Goal: Task Accomplishment & Management: Manage account settings

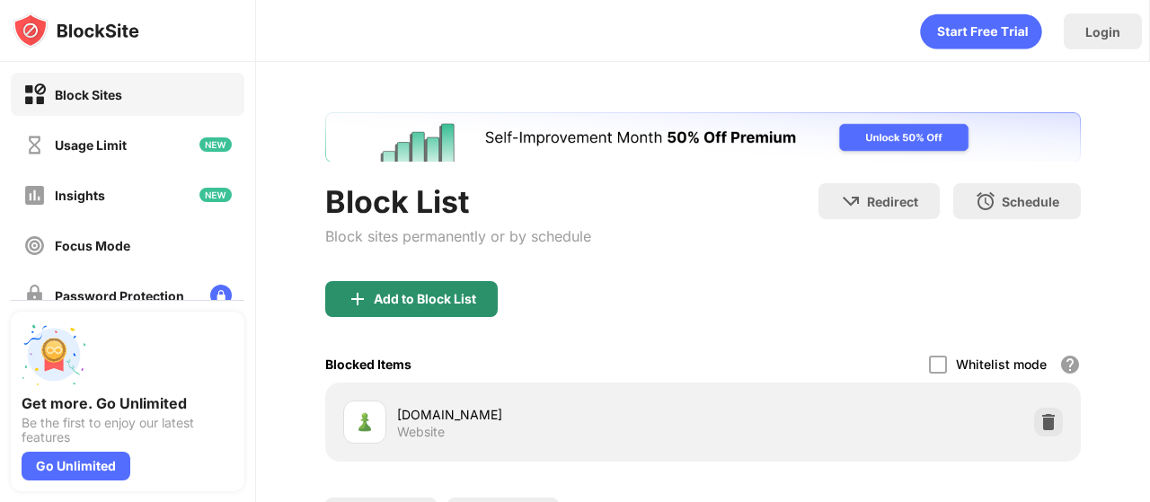
click at [492, 291] on div "Add to Block List" at bounding box center [411, 299] width 172 height 36
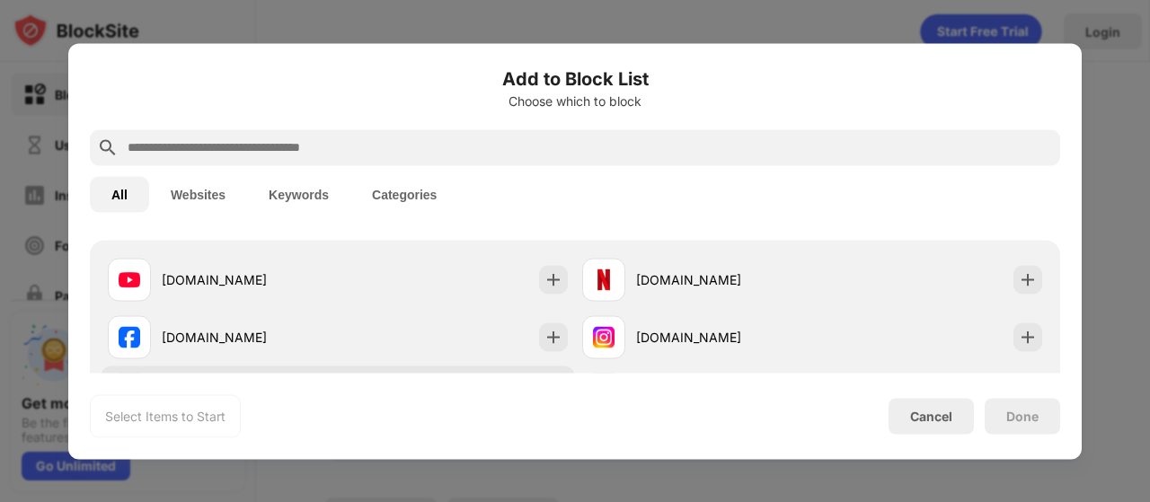
scroll to position [449, 0]
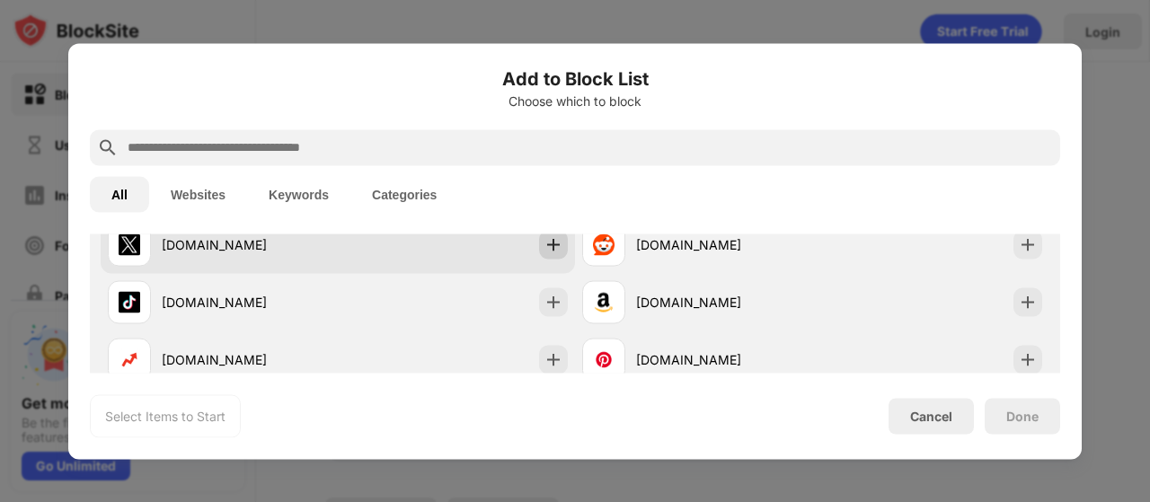
click at [557, 254] on div at bounding box center [553, 244] width 29 height 29
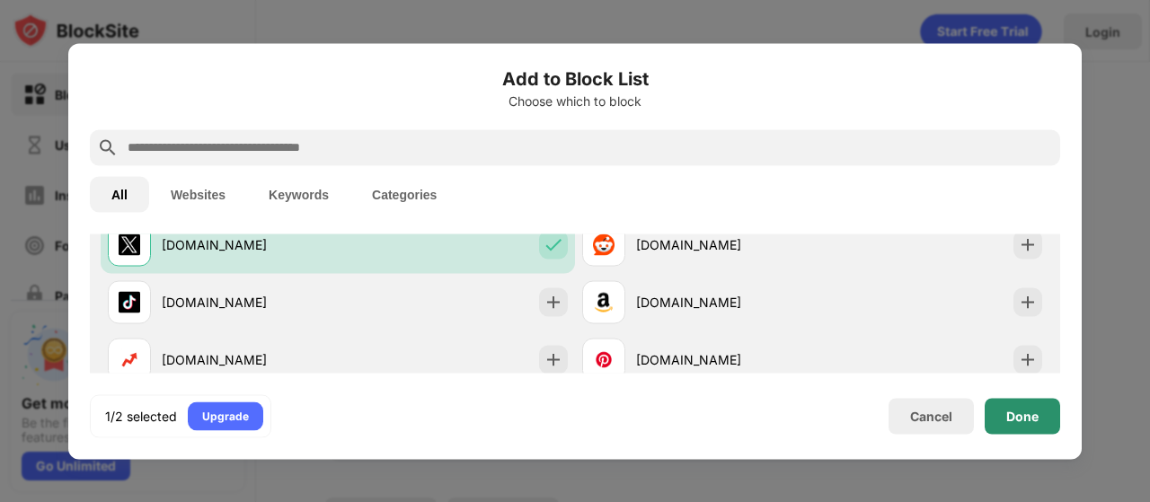
click at [1020, 418] on div "Done" at bounding box center [1022, 416] width 32 height 14
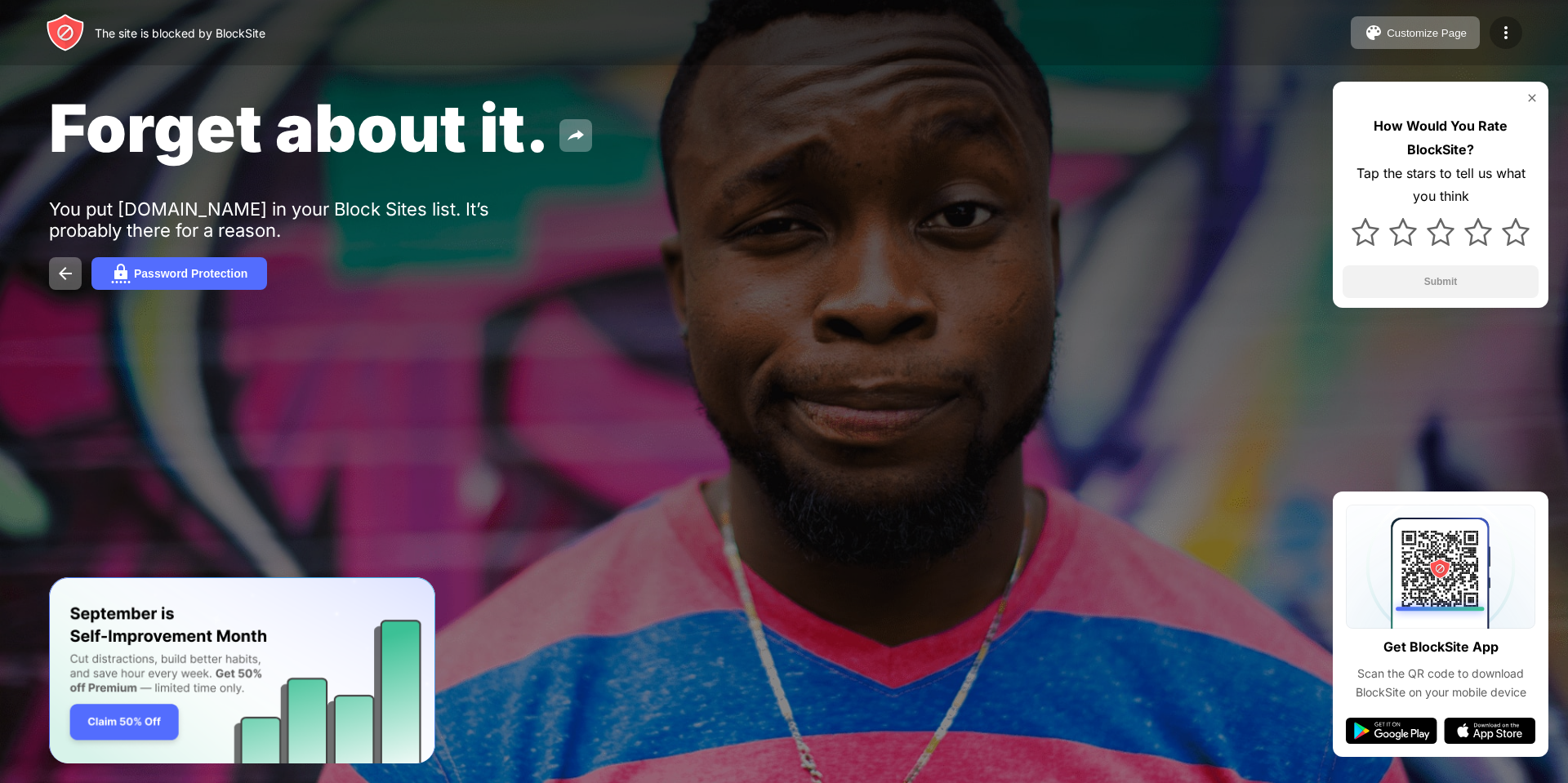
click at [1495, 28] on div at bounding box center [1506, 33] width 33 height 33
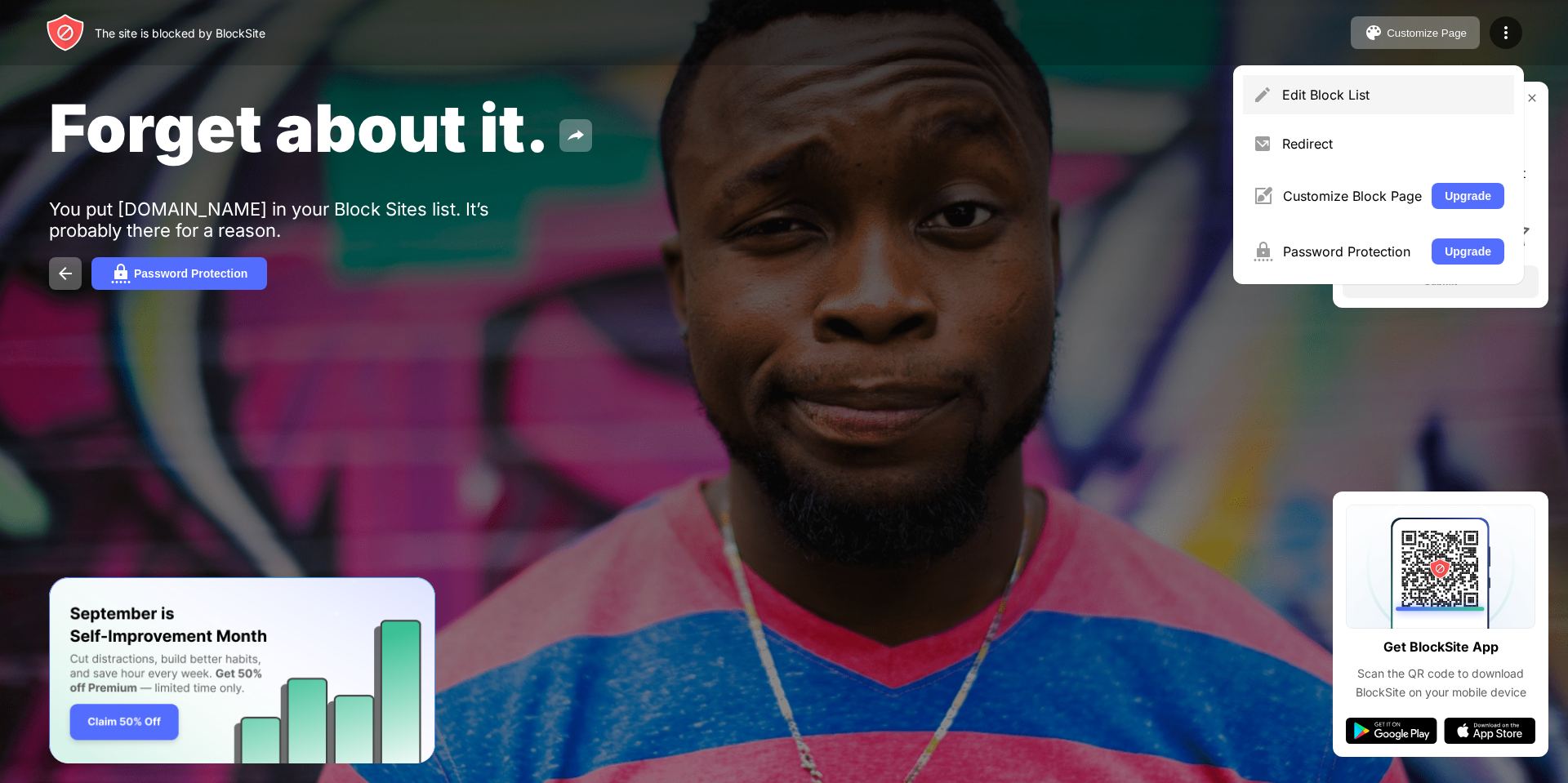
click at [1351, 97] on div "Edit Block List" at bounding box center [1393, 95] width 222 height 16
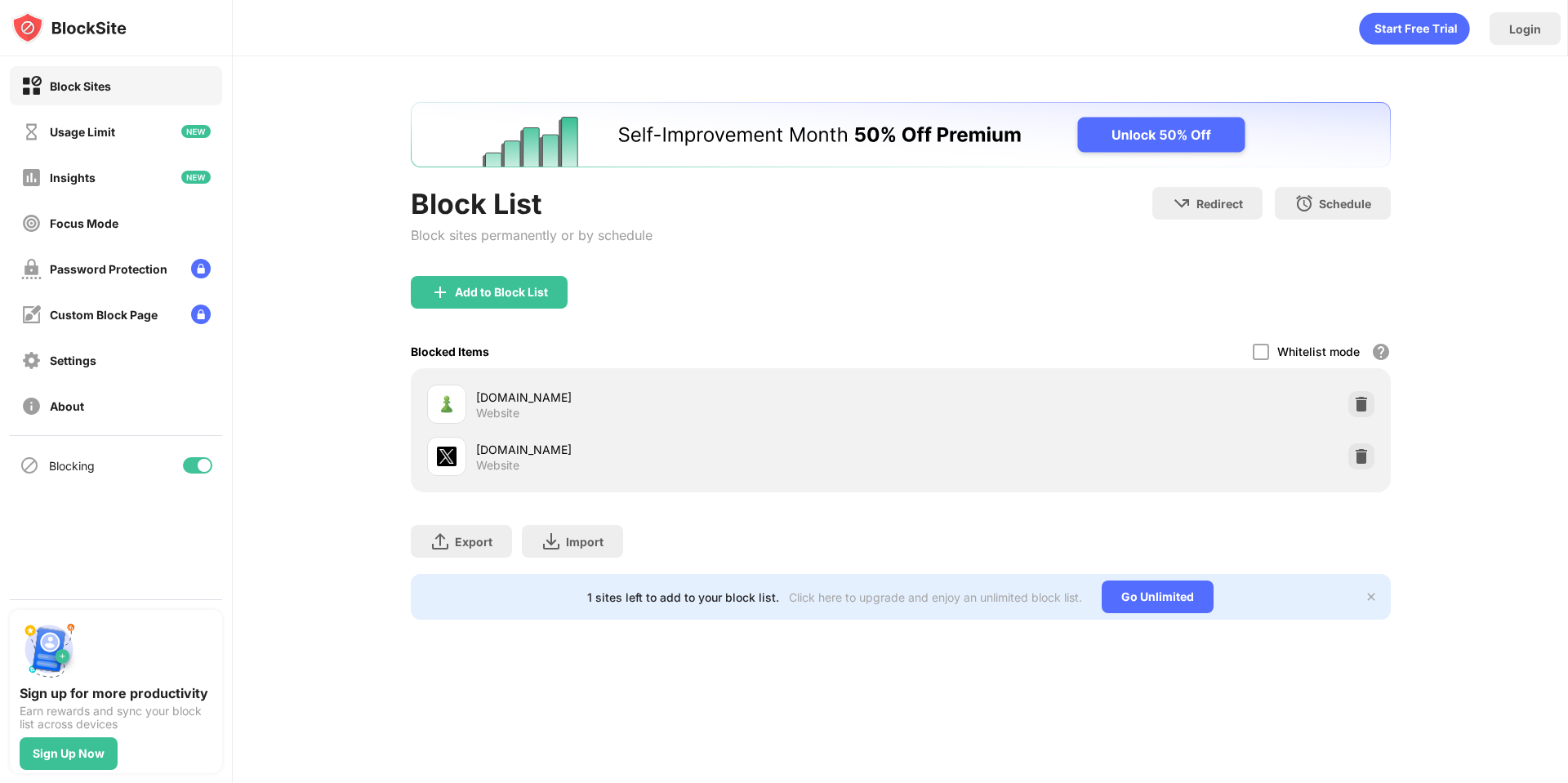
click at [1357, 467] on div at bounding box center [1362, 457] width 26 height 26
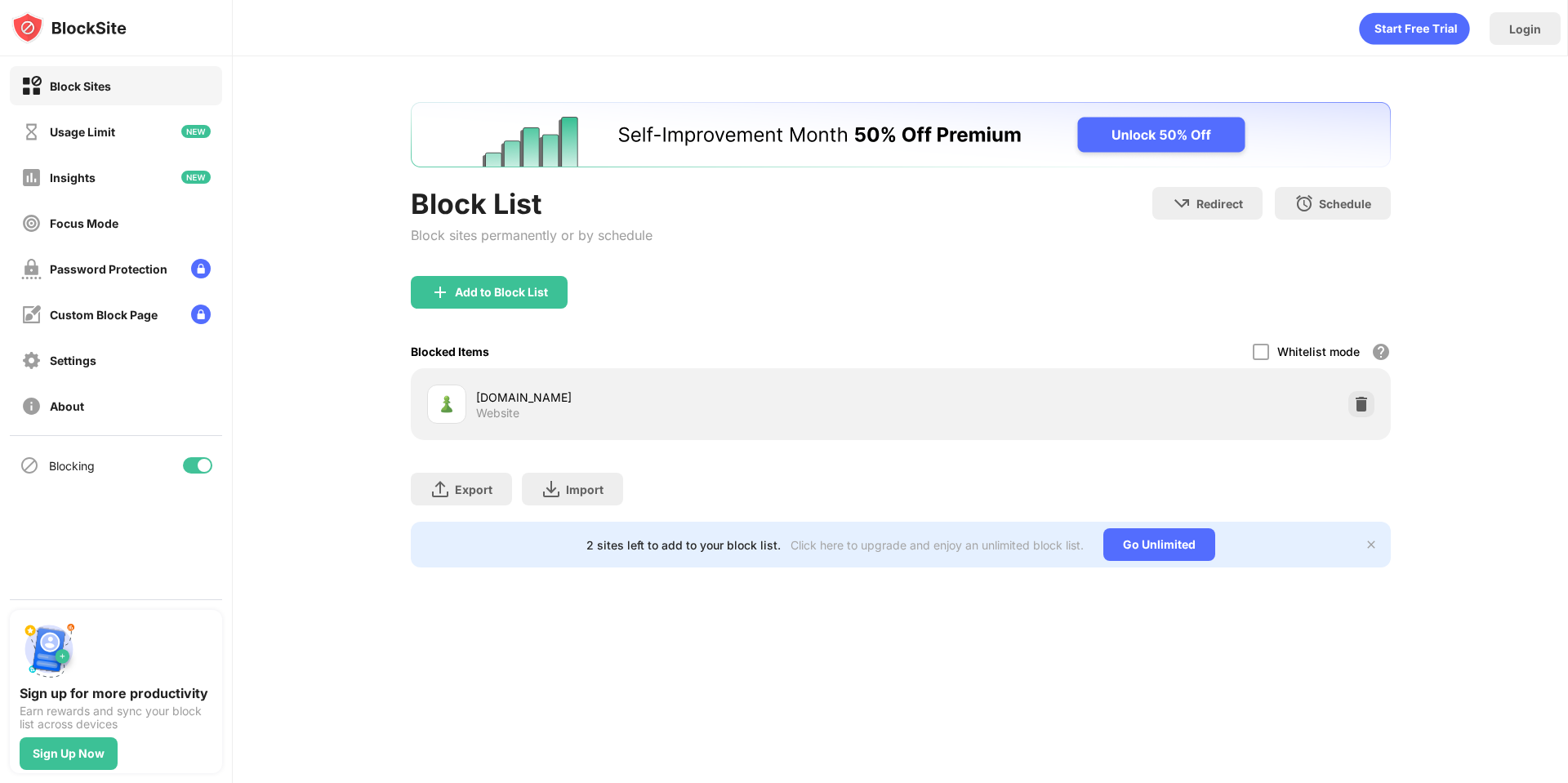
click at [495, 291] on div "Add to Block List" at bounding box center [501, 292] width 93 height 13
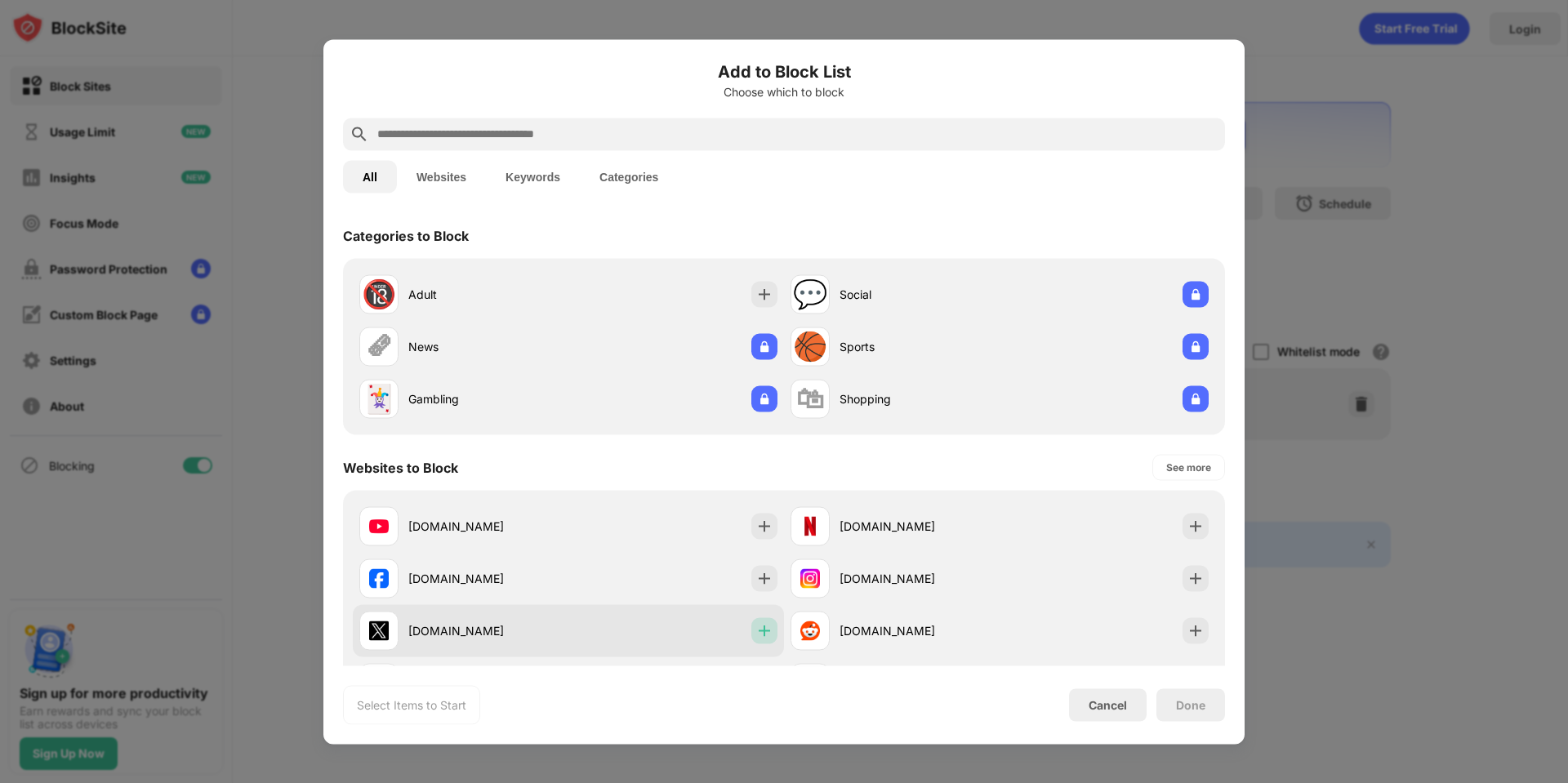
click at [757, 629] on img at bounding box center [765, 630] width 16 height 16
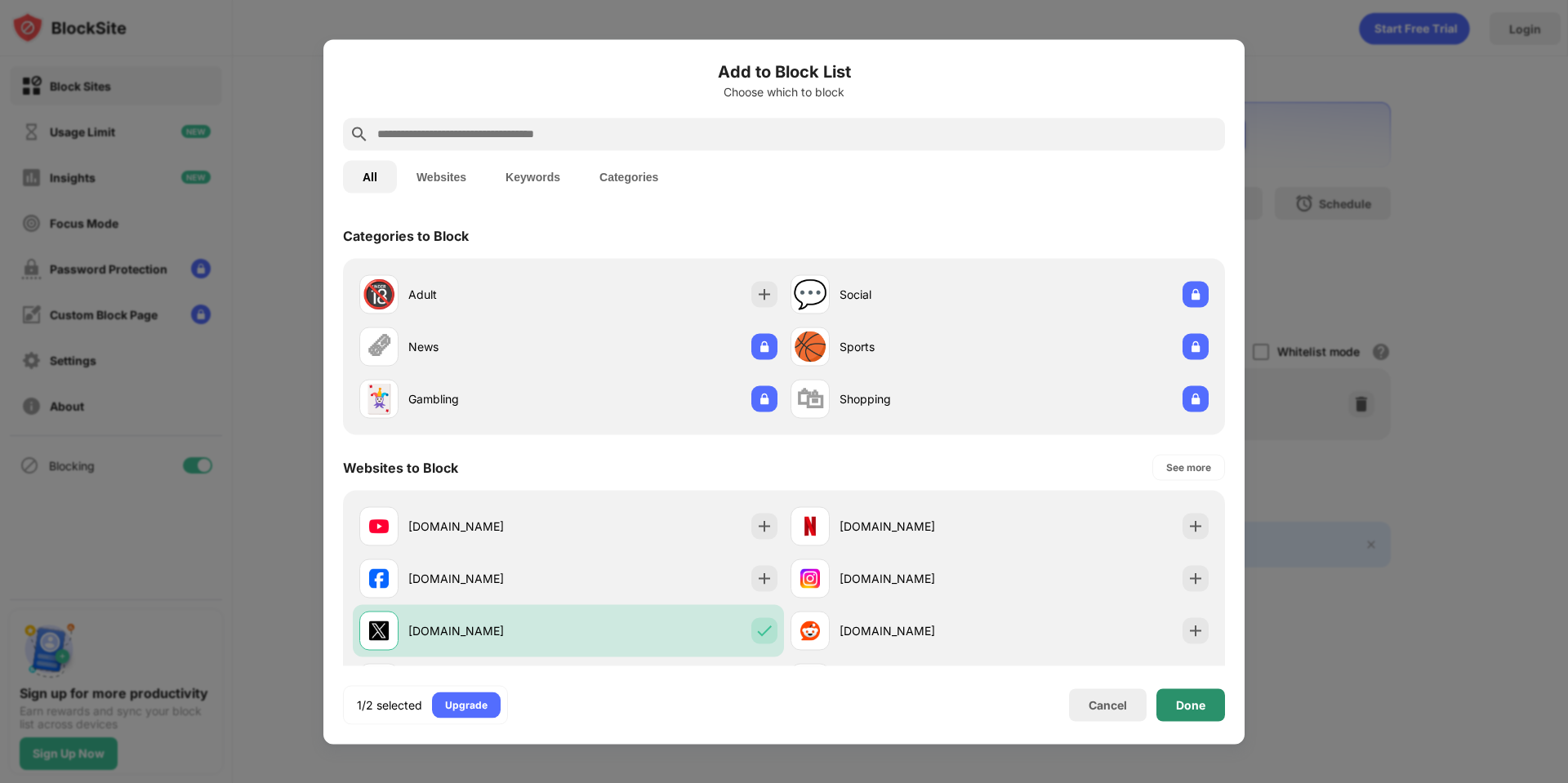
click at [1183, 717] on div "Done" at bounding box center [1191, 705] width 68 height 33
